Goal: Task Accomplishment & Management: Manage account settings

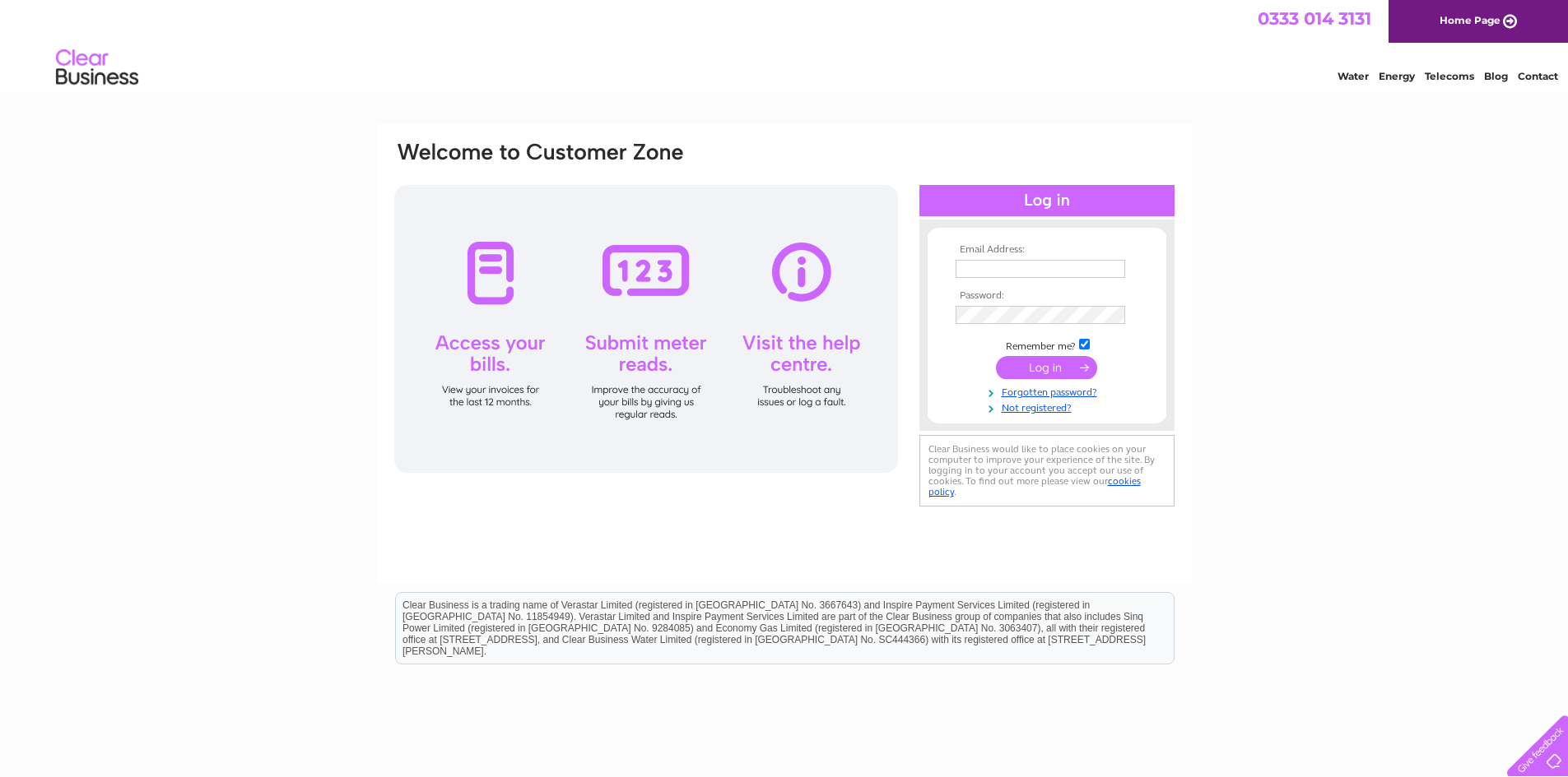
click at [1047, 271] on input "text" at bounding box center [1040, 269] width 169 height 18
paste input "accounts@tiso.co.uk"
type input "accounts@tiso.co.uk"
click at [1199, 304] on div "Email Address: accounts@tiso.co.uk Password:" at bounding box center [784, 494] width 1568 height 742
click at [1061, 368] on input "submit" at bounding box center [1047, 368] width 101 height 23
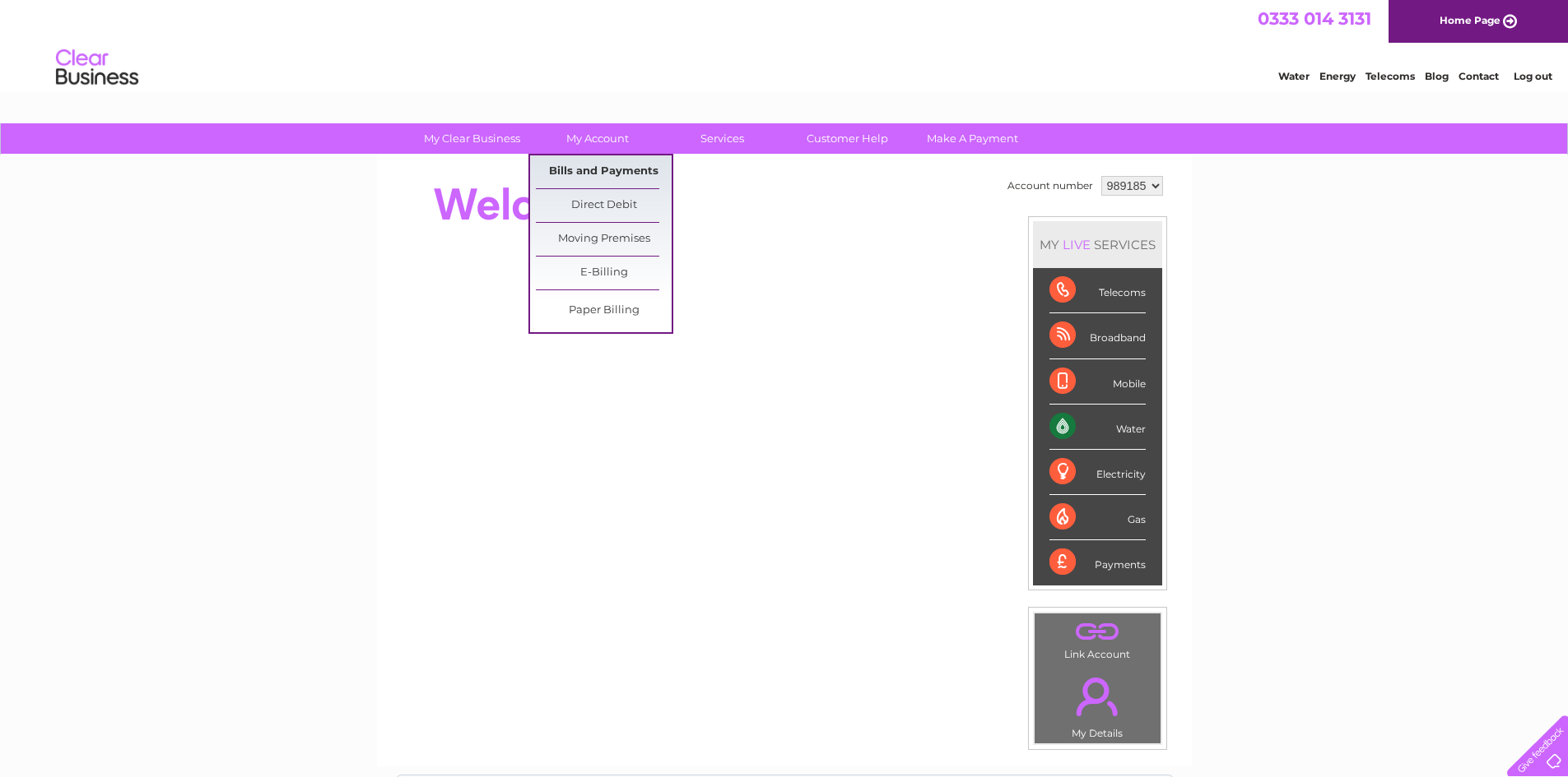
click at [595, 173] on link "Bills and Payments" at bounding box center [603, 172] width 136 height 33
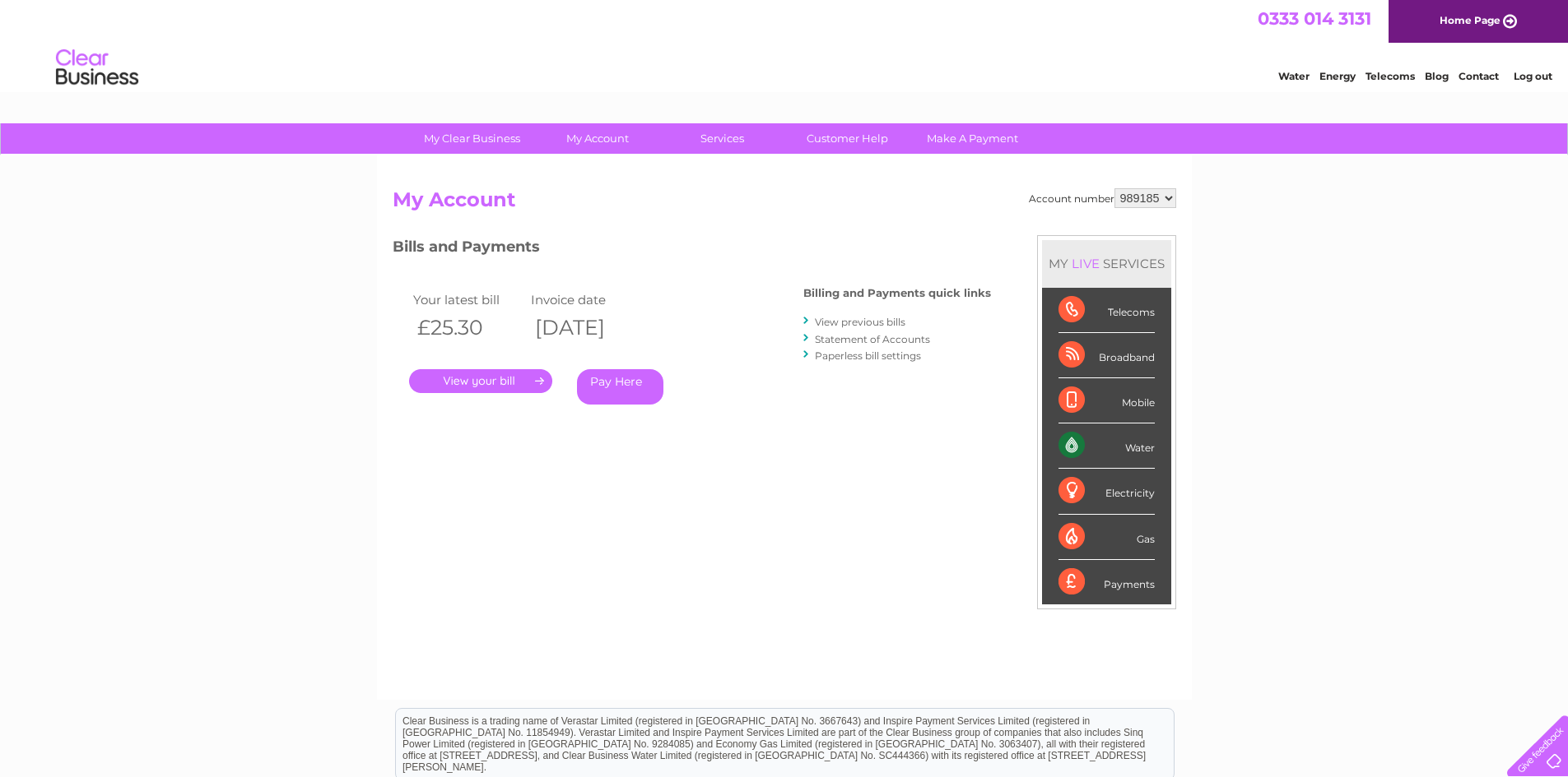
click at [873, 338] on link "Statement of Accounts" at bounding box center [873, 339] width 115 height 13
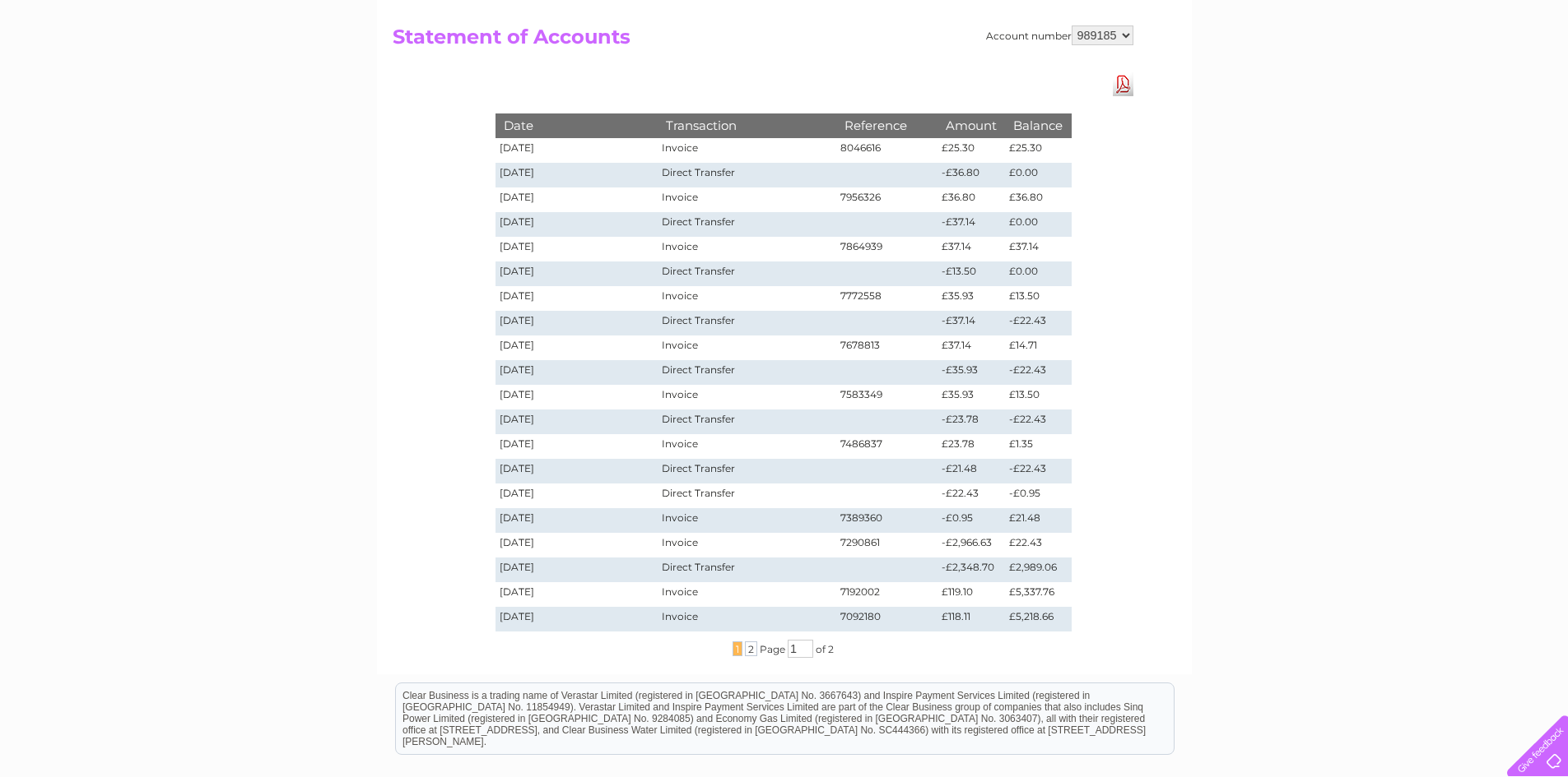
scroll to position [165, 0]
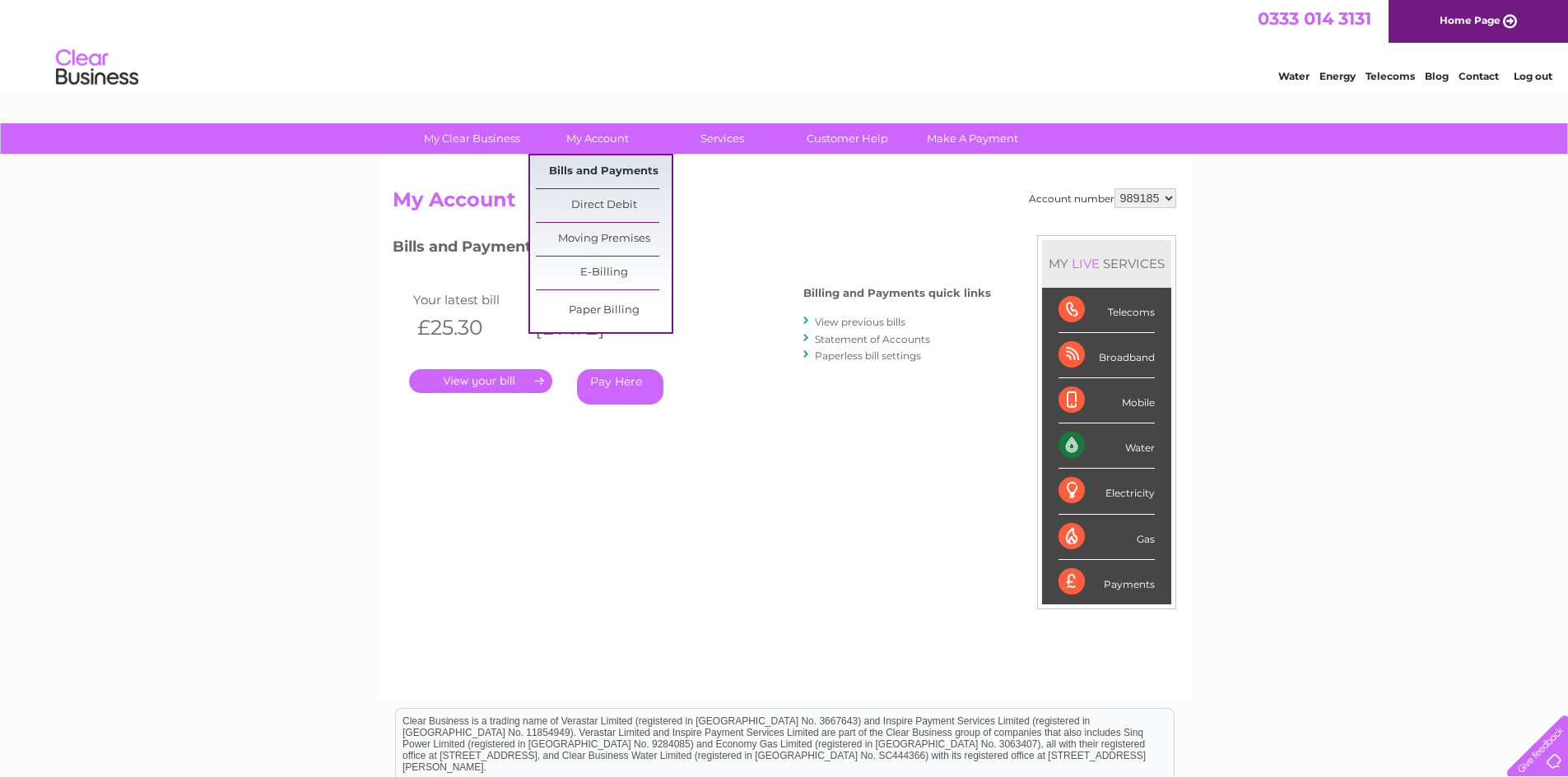
click at [607, 167] on link "Bills and Payments" at bounding box center [603, 172] width 136 height 33
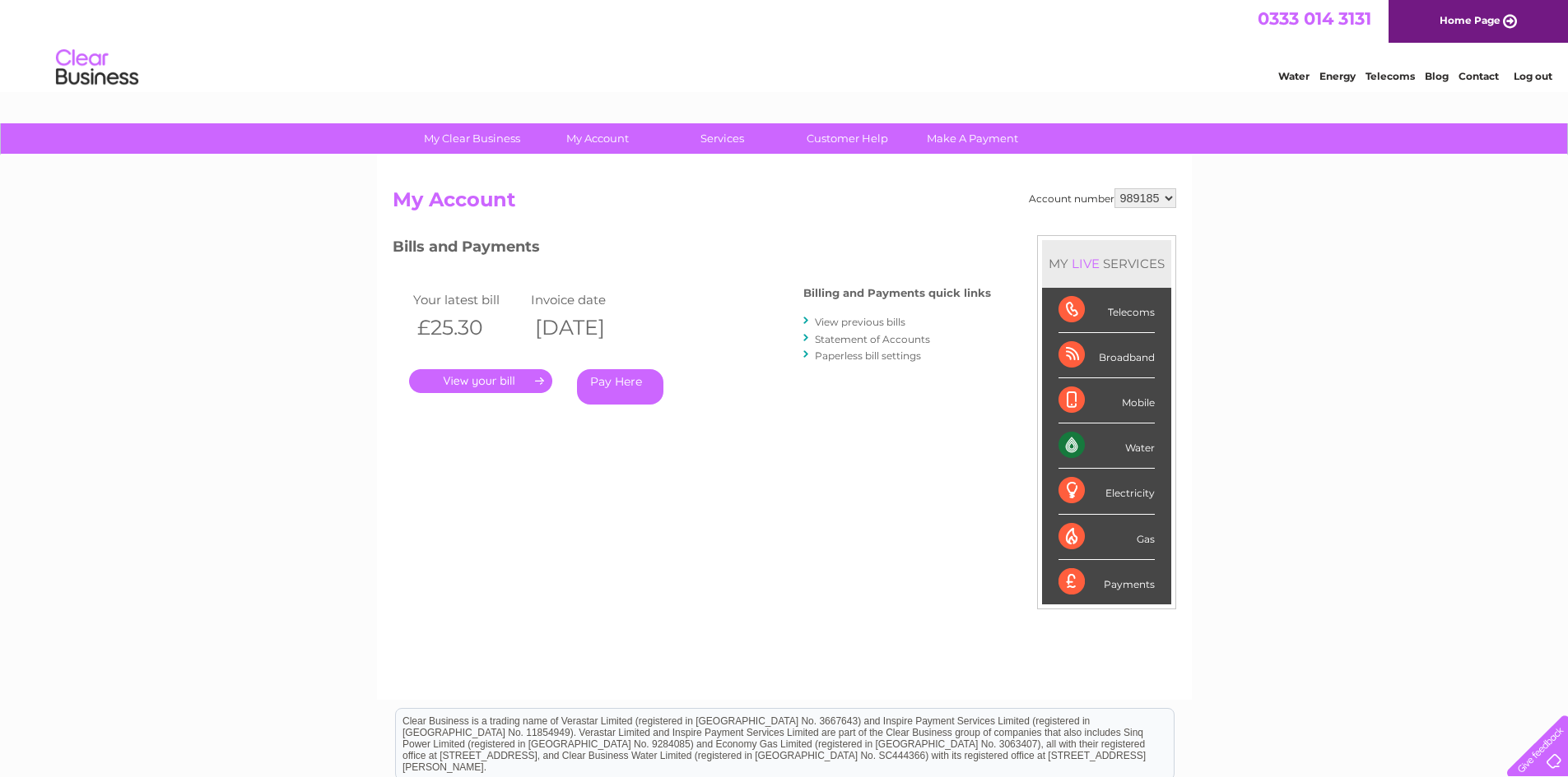
click at [806, 319] on div at bounding box center [807, 321] width 7 height 15
click at [825, 321] on link "View previous bills" at bounding box center [860, 322] width 91 height 13
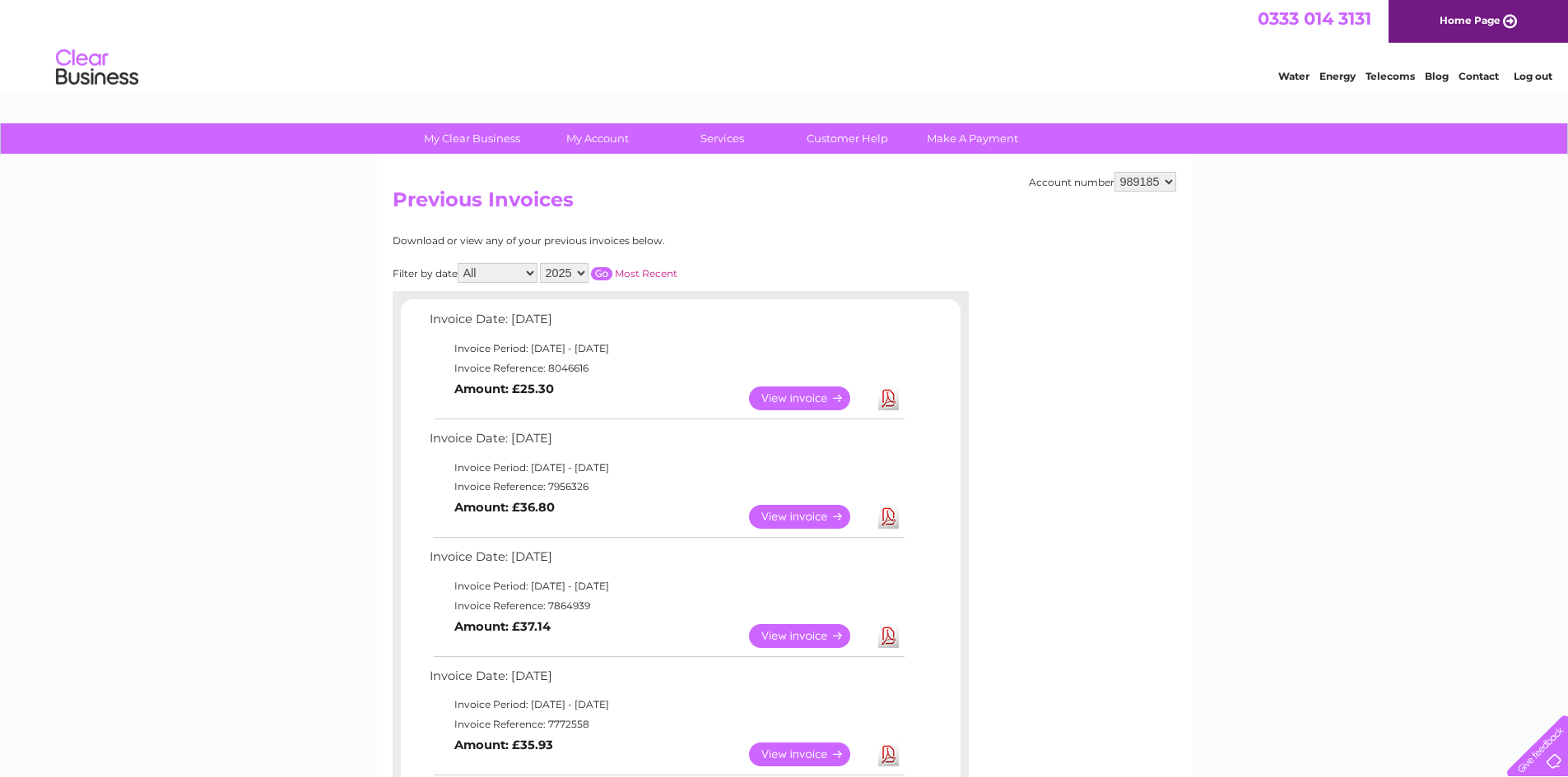
click at [887, 399] on link "Download" at bounding box center [888, 398] width 21 height 23
